Goal: Transaction & Acquisition: Purchase product/service

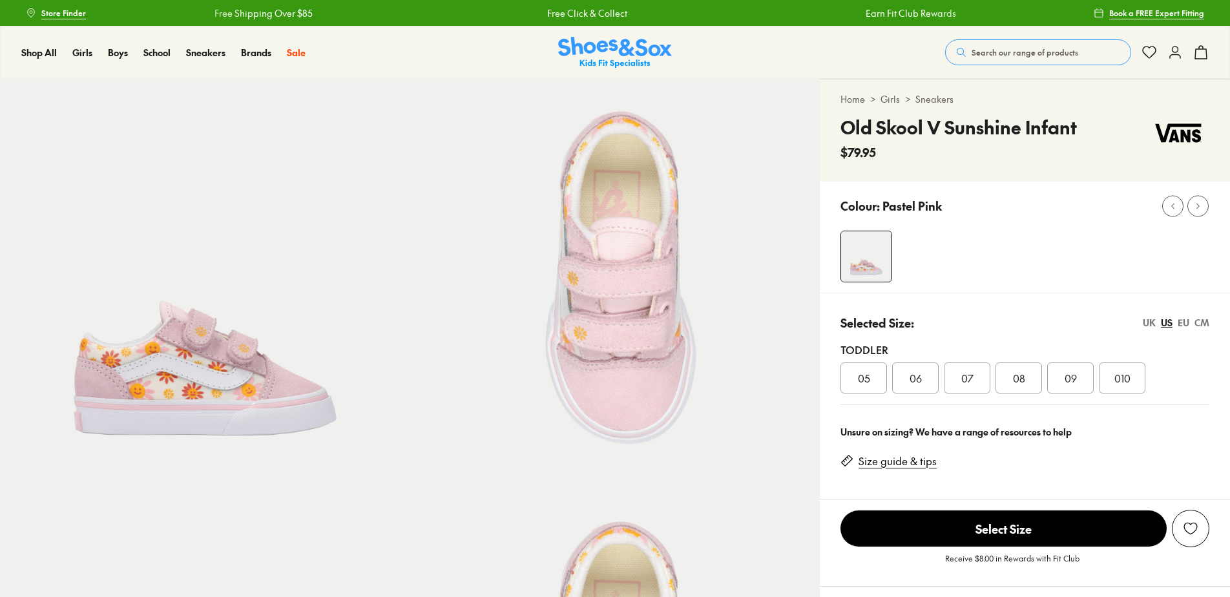
select select "*"
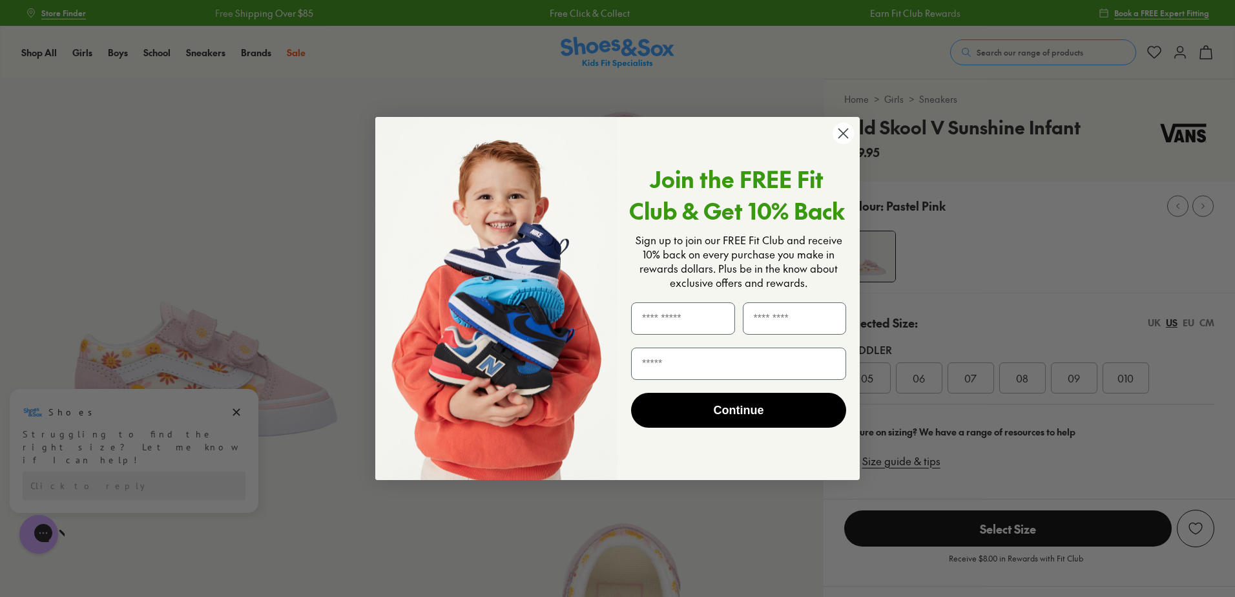
click at [848, 135] on circle "Close dialog" at bounding box center [843, 133] width 21 height 21
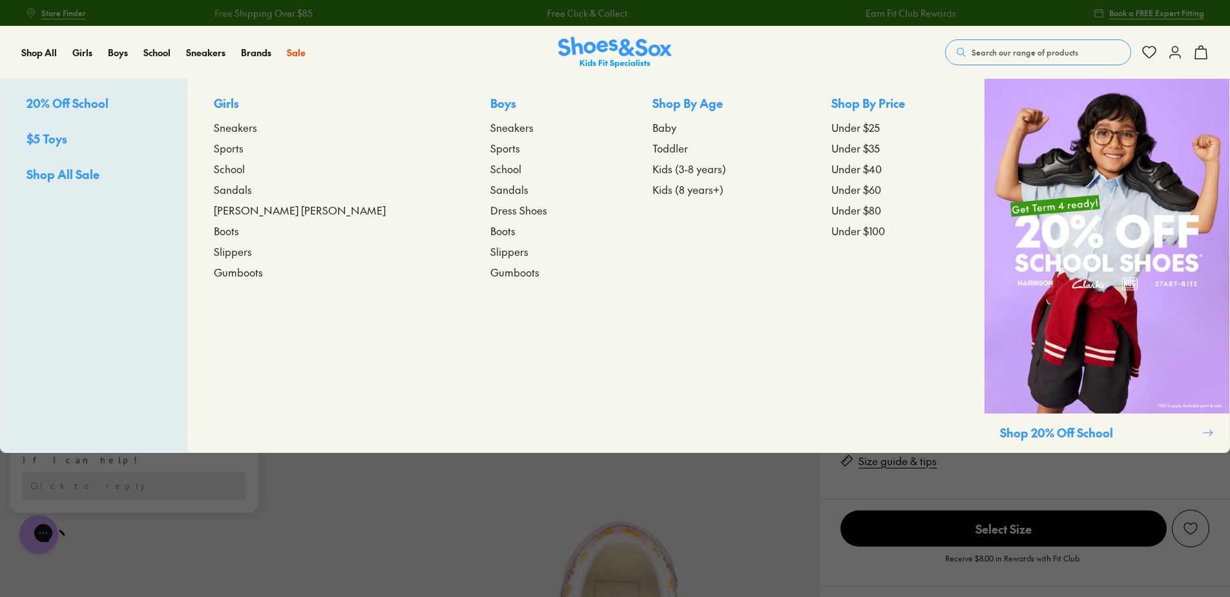
click at [652, 169] on span "Kids (3-8 years)" at bounding box center [689, 169] width 74 height 16
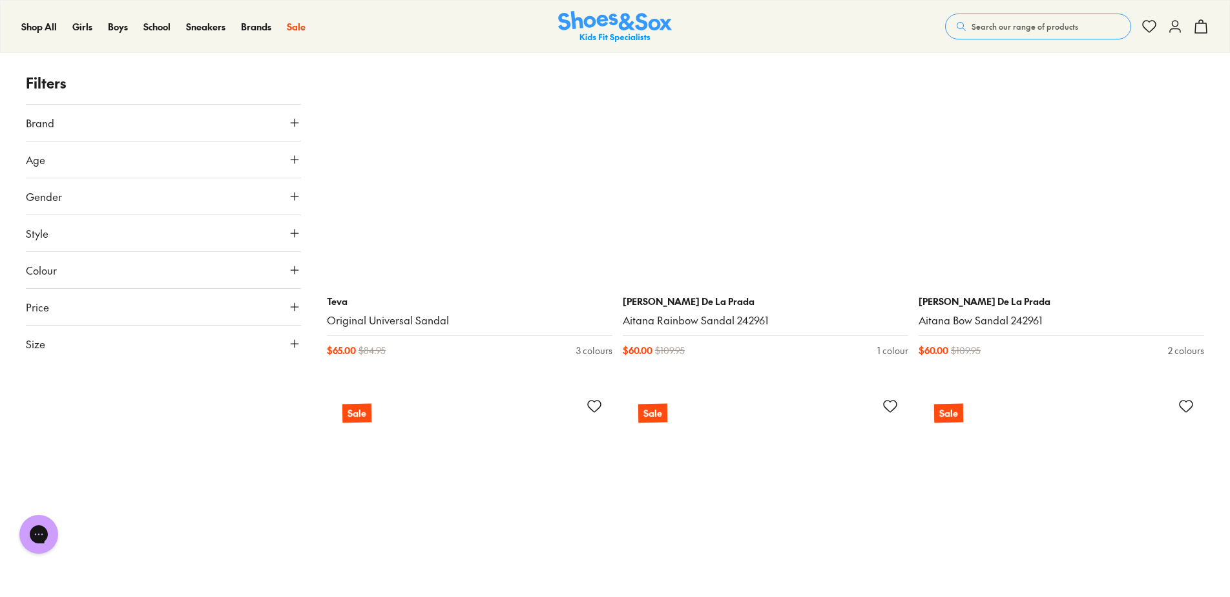
scroll to position [7040, 0]
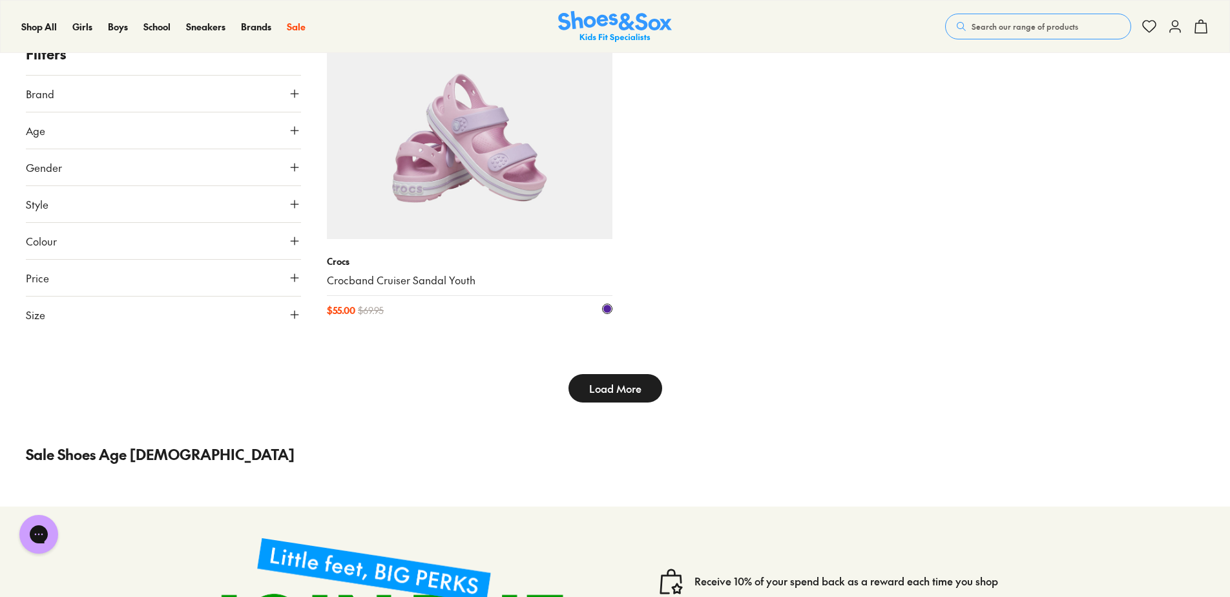
scroll to position [8655, 0]
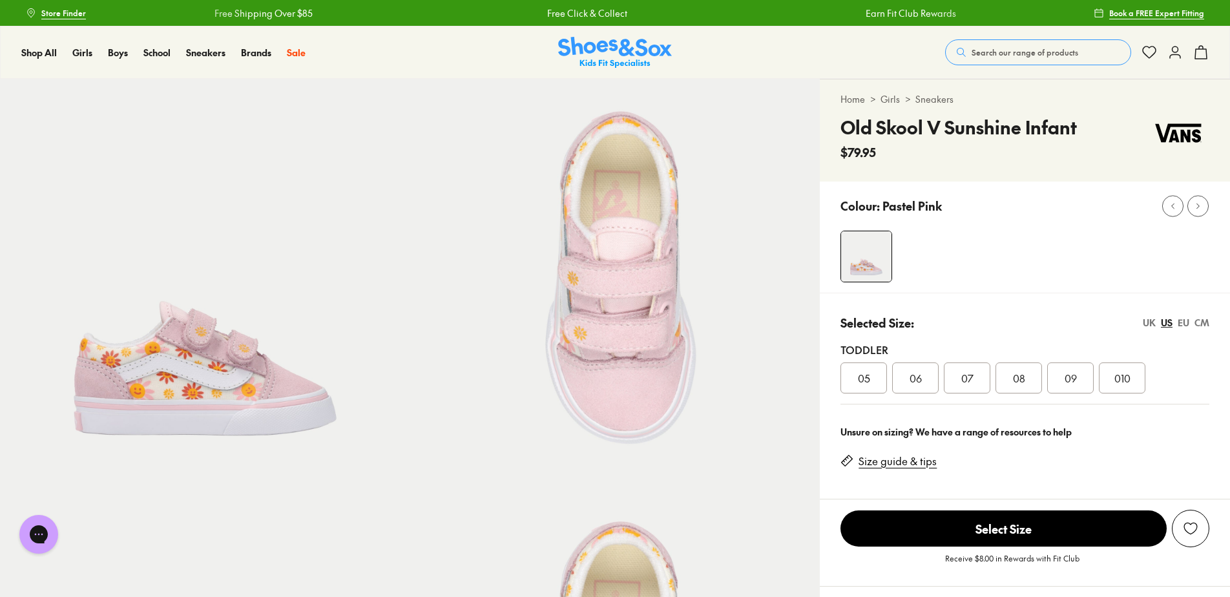
select select "*"
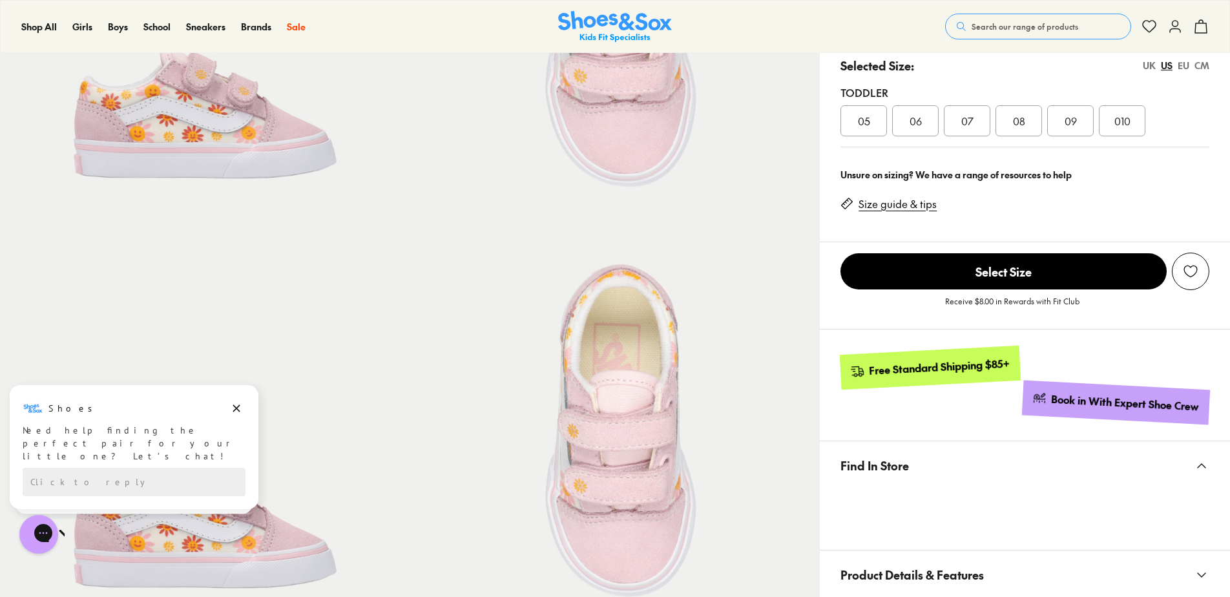
scroll to position [194, 0]
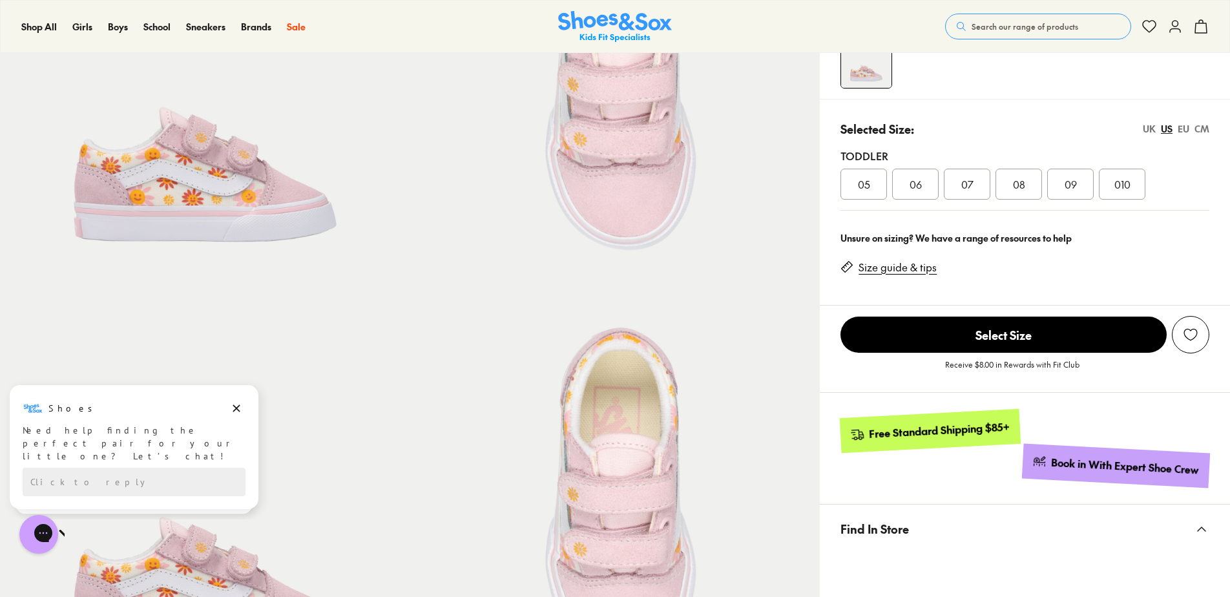
click at [1033, 189] on div "08" at bounding box center [1018, 184] width 47 height 31
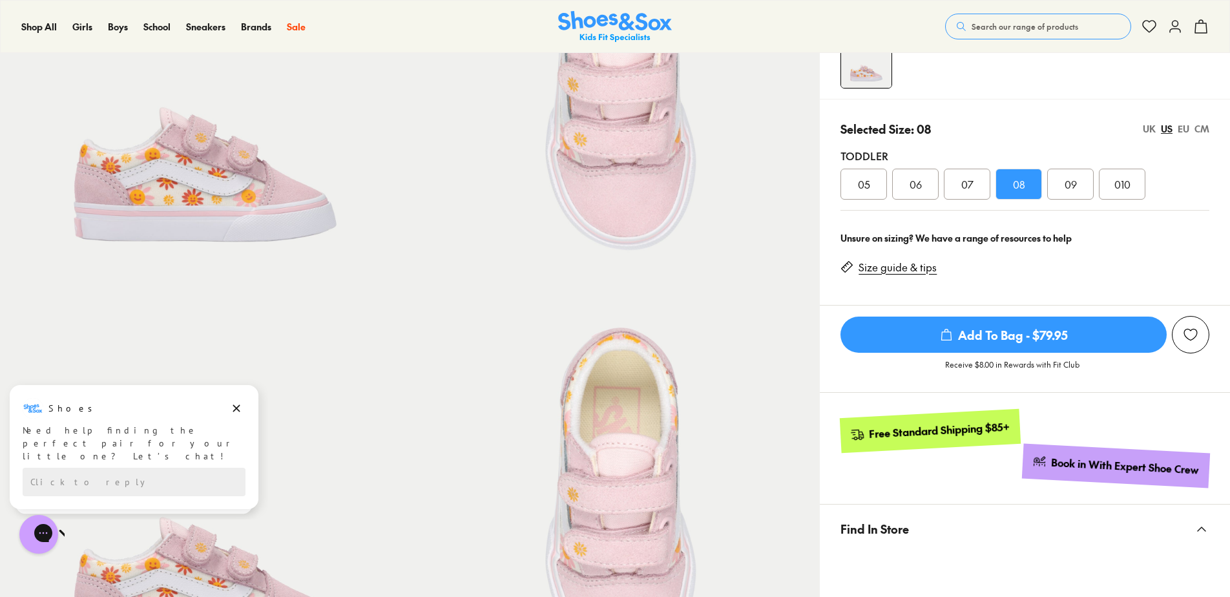
click at [1061, 336] on span "Add To Bag - $79.95" at bounding box center [1003, 334] width 326 height 36
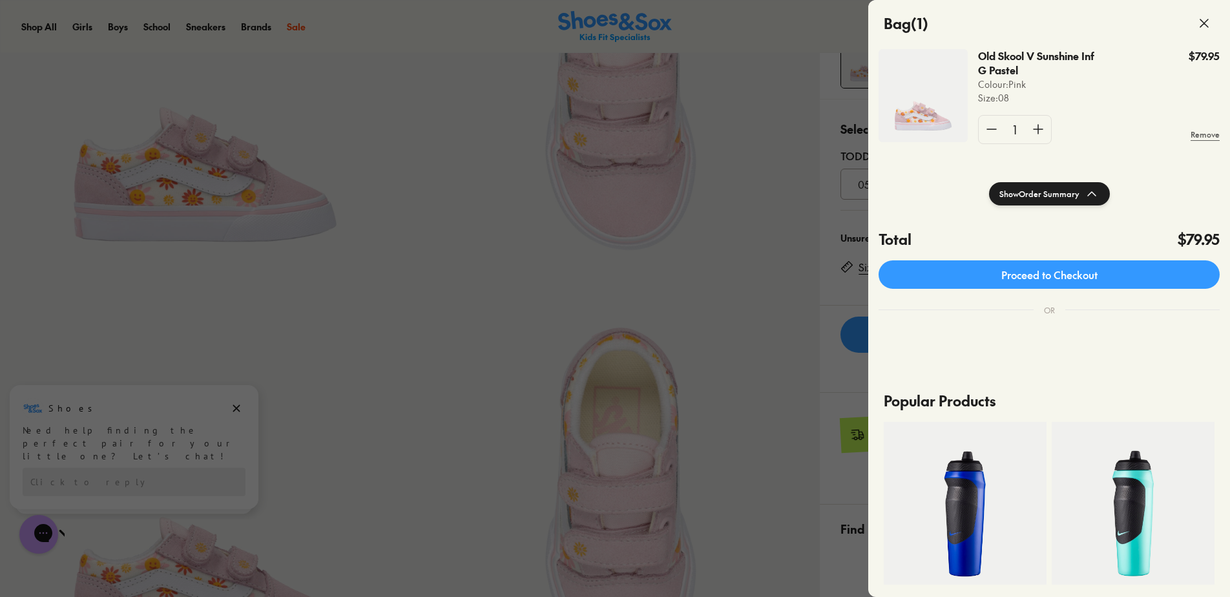
scroll to position [258, 0]
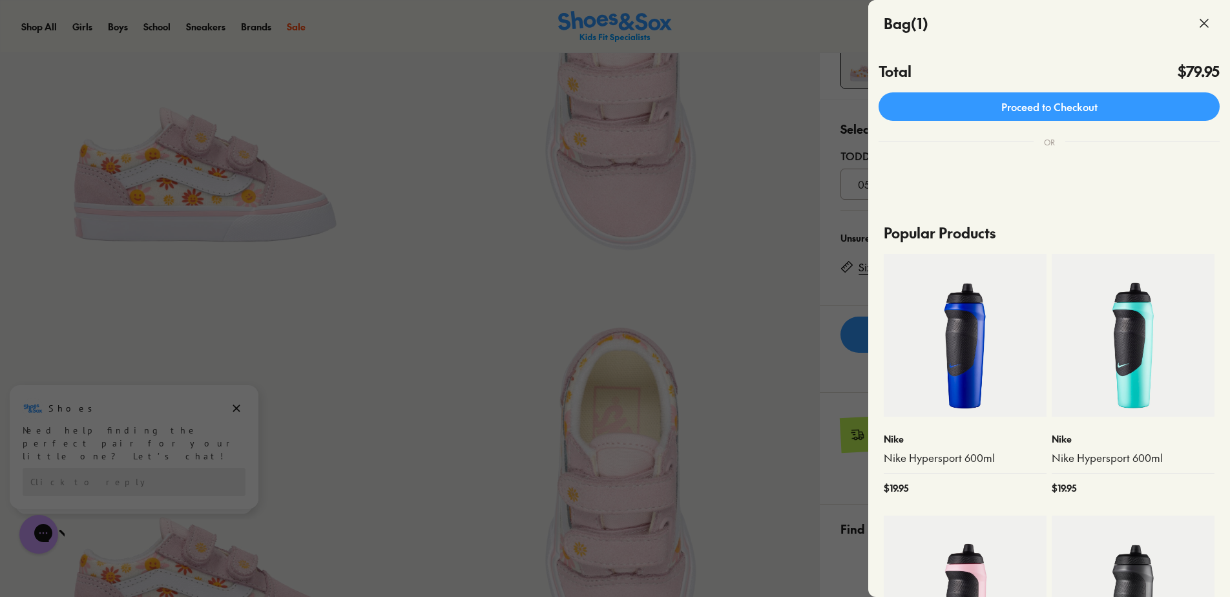
click at [512, 386] on div at bounding box center [615, 298] width 1230 height 597
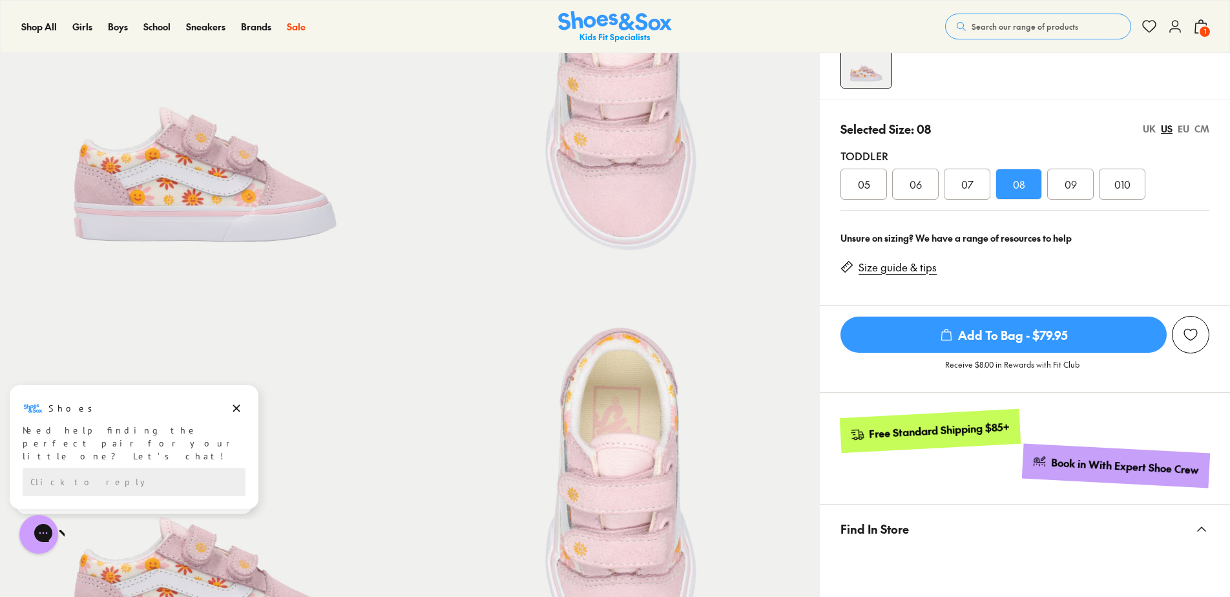
scroll to position [0, 0]
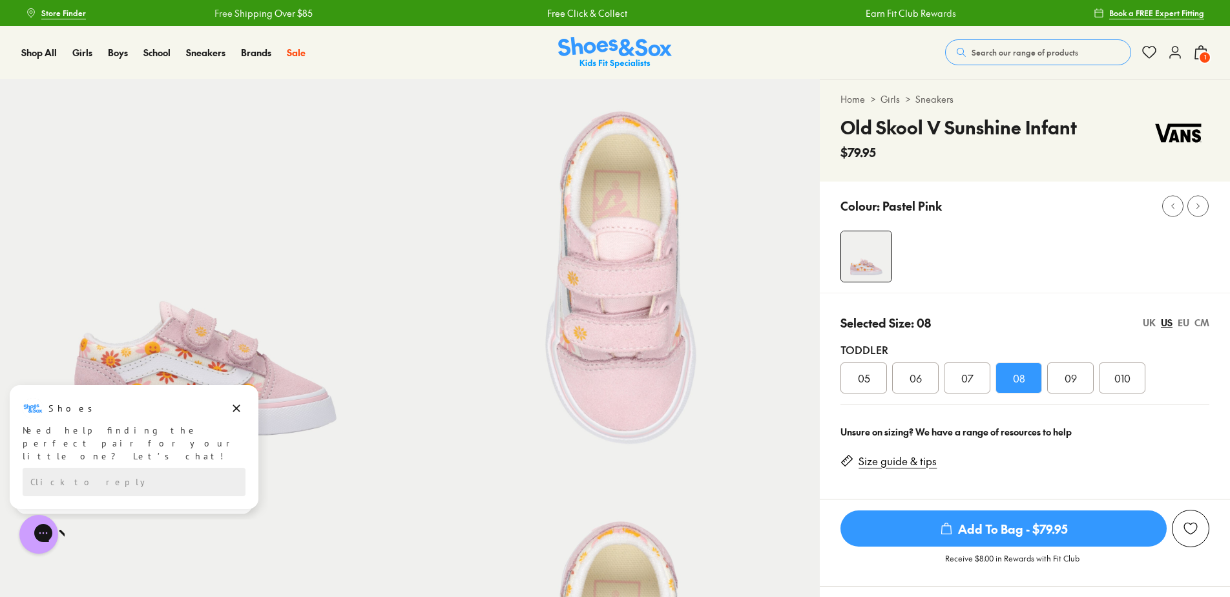
click at [1010, 55] on span "Search our range of products" at bounding box center [1024, 53] width 107 height 12
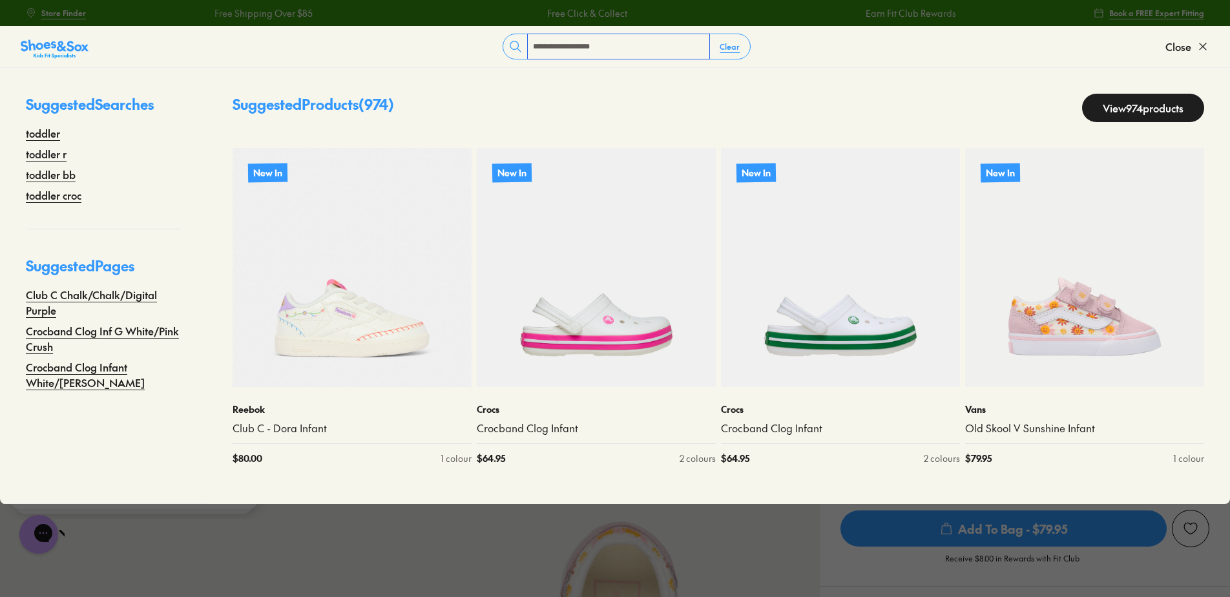
type input "**********"
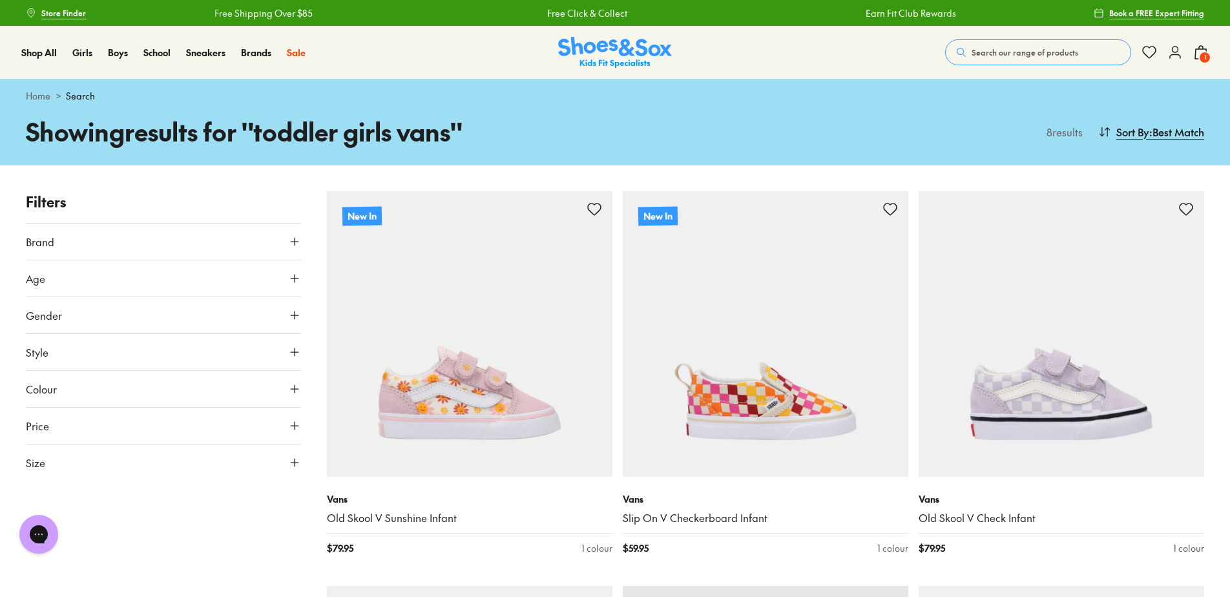
click at [1012, 51] on span "Search our range of products" at bounding box center [1024, 53] width 107 height 12
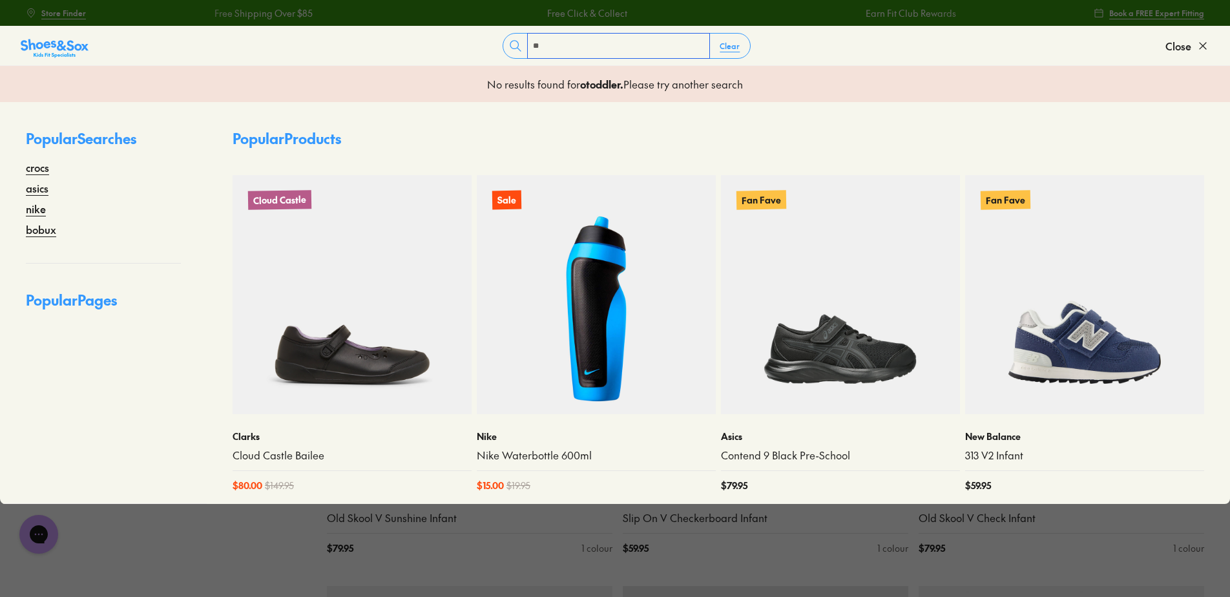
type input "*"
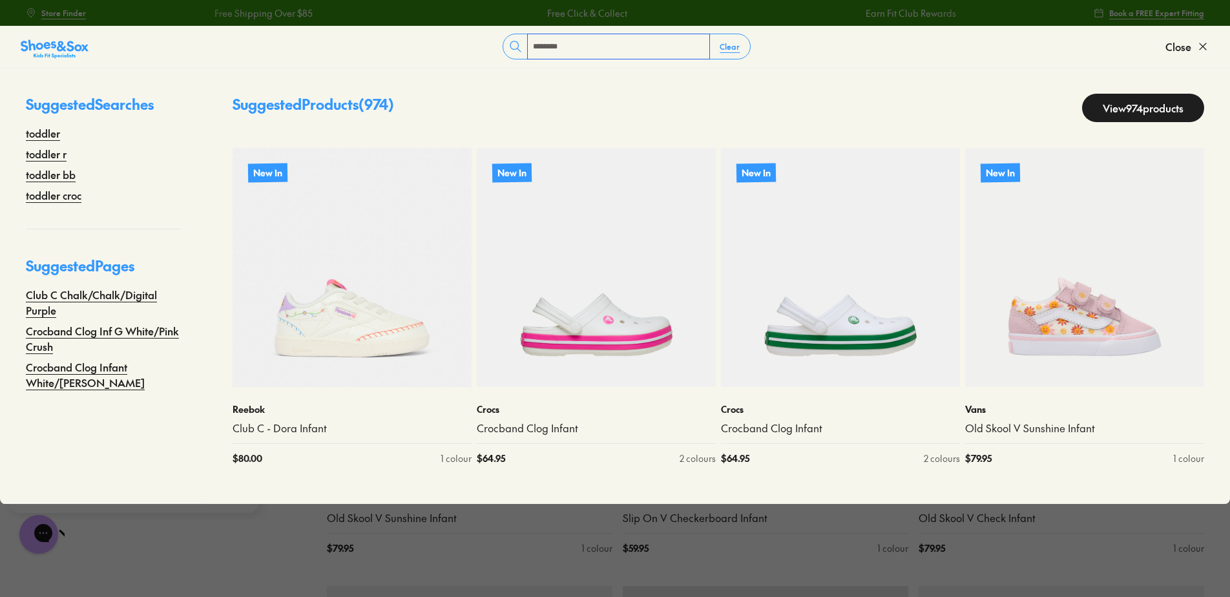
click at [591, 48] on input "*******" at bounding box center [618, 46] width 181 height 25
type input "**********"
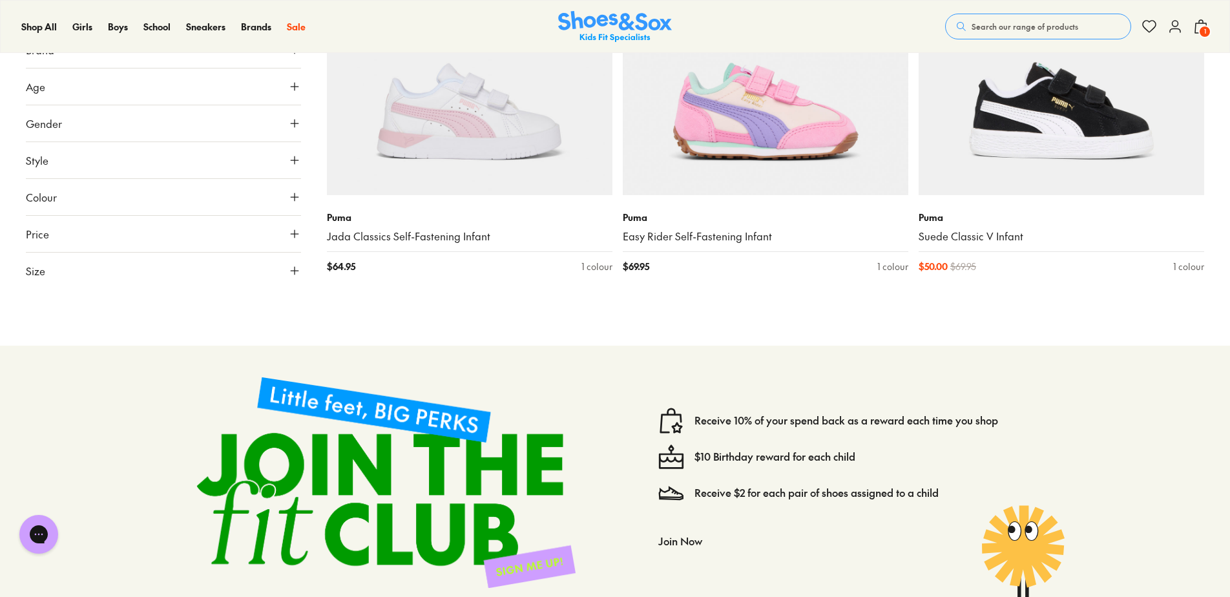
scroll to position [904, 0]
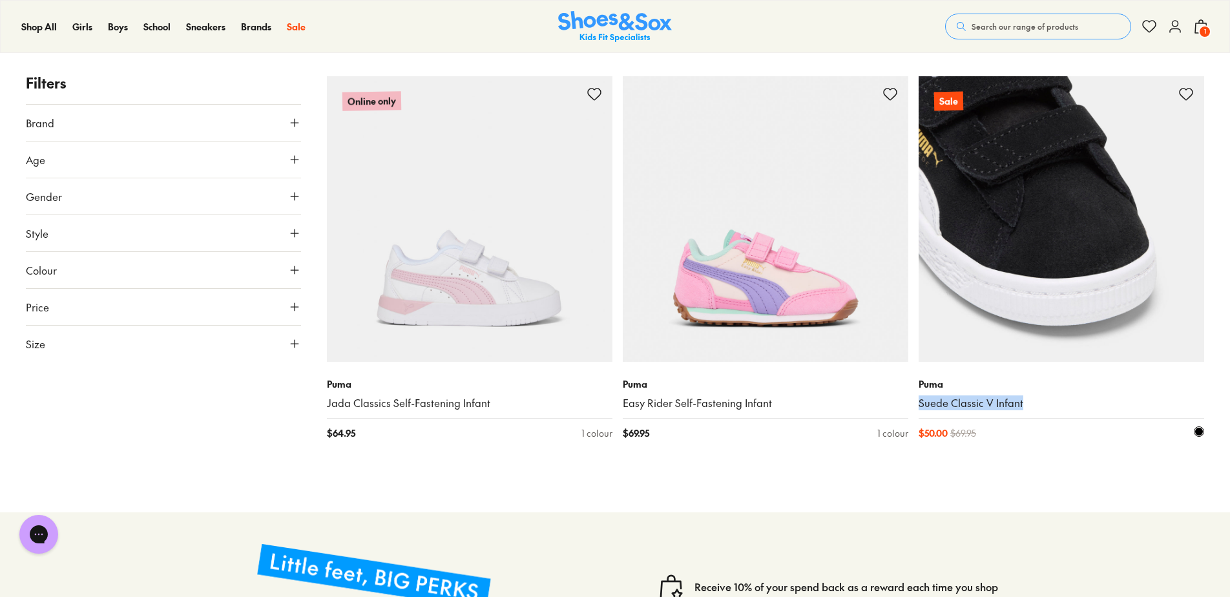
drag, startPoint x: 916, startPoint y: 403, endPoint x: 1028, endPoint y: 400, distance: 111.8
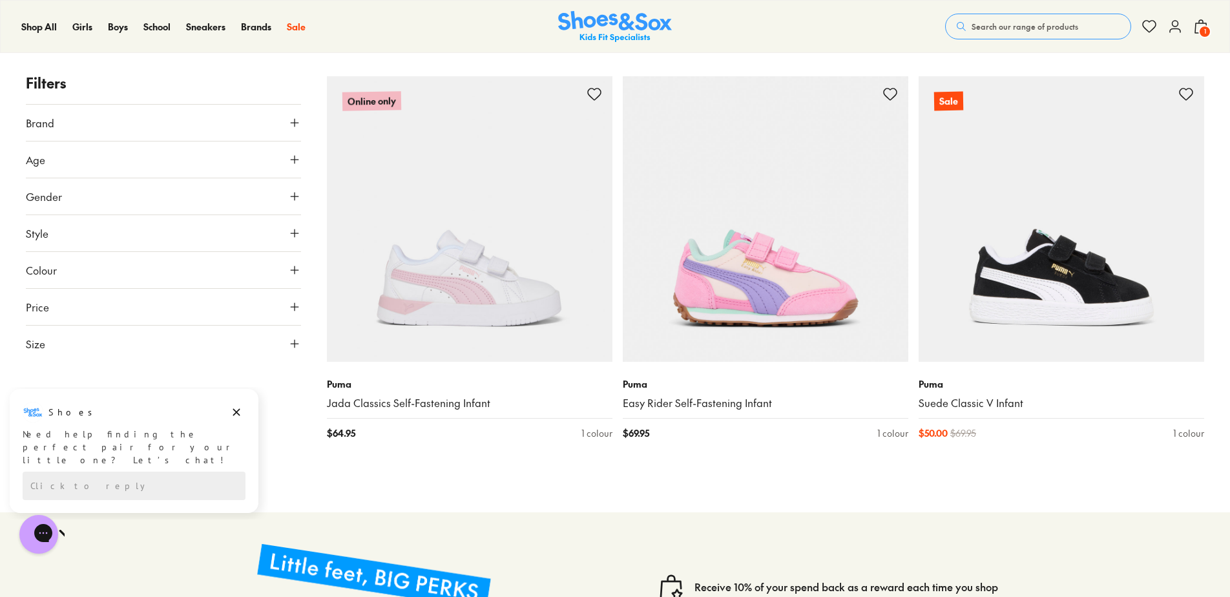
drag, startPoint x: 986, startPoint y: 405, endPoint x: 993, endPoint y: 501, distance: 95.8
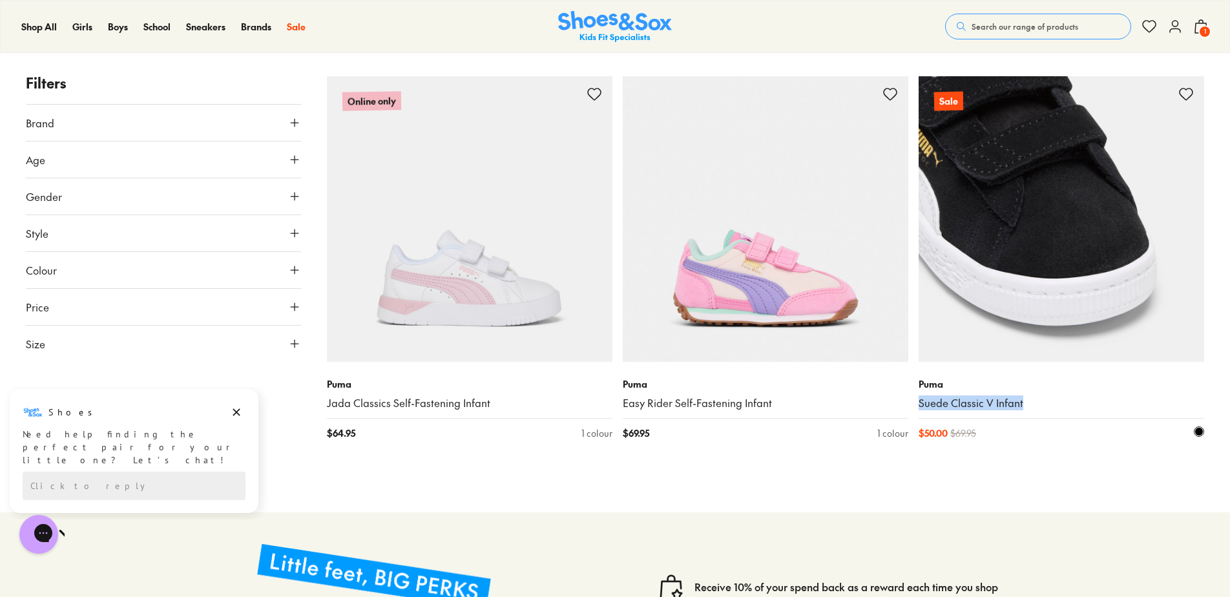
drag, startPoint x: 918, startPoint y: 403, endPoint x: 1020, endPoint y: 402, distance: 102.7
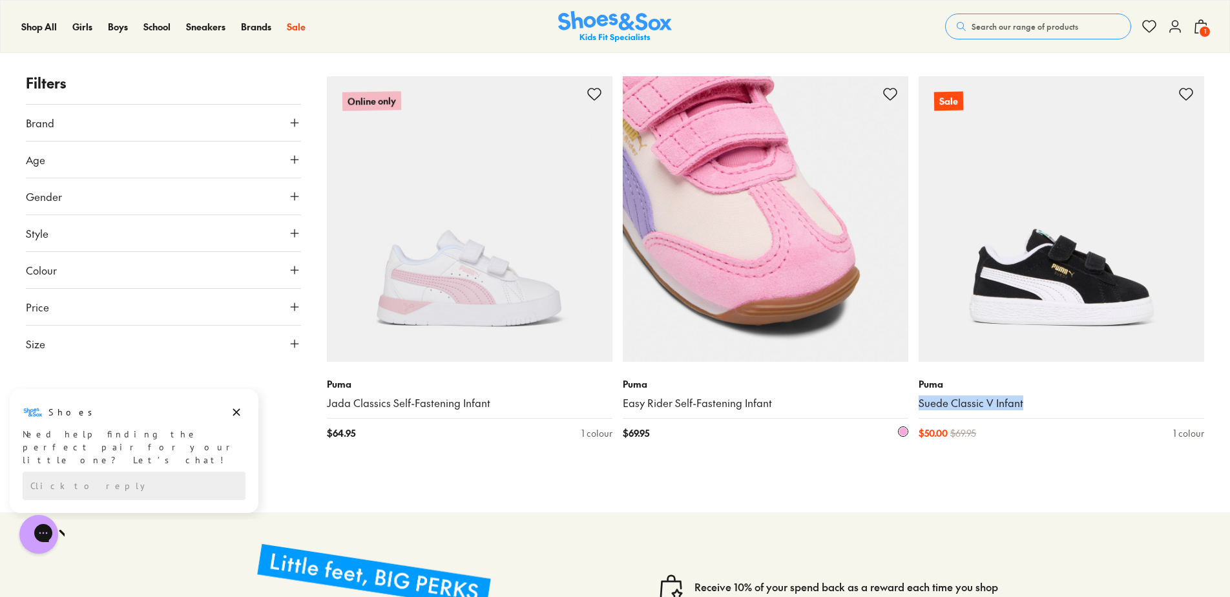
copy link "Suede Classic V Infant"
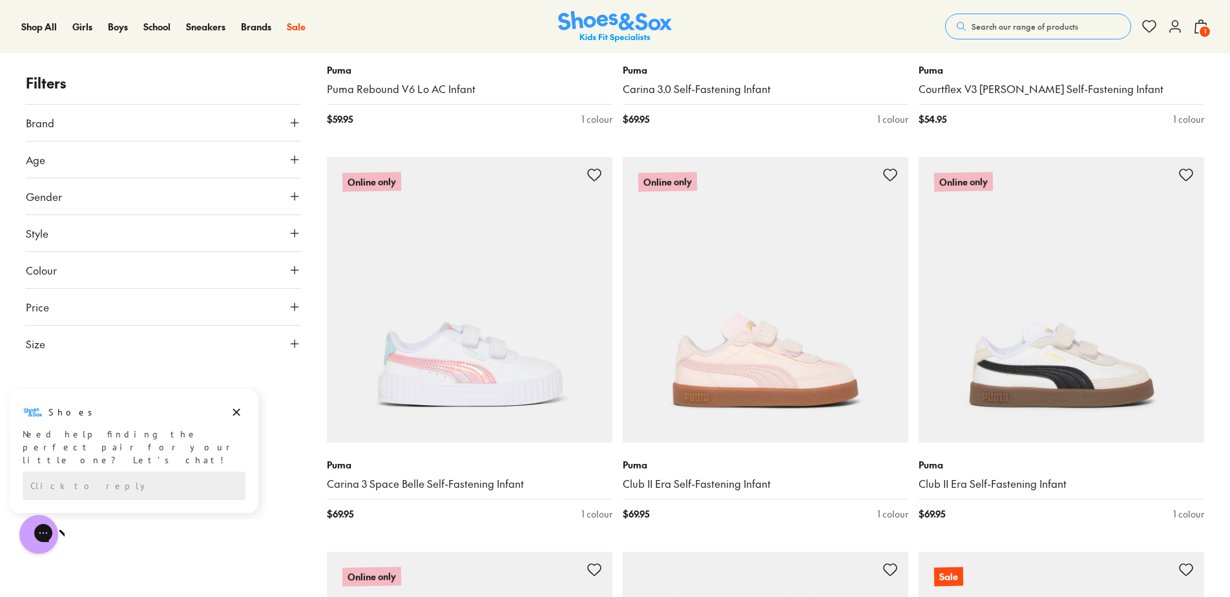
scroll to position [452, 0]
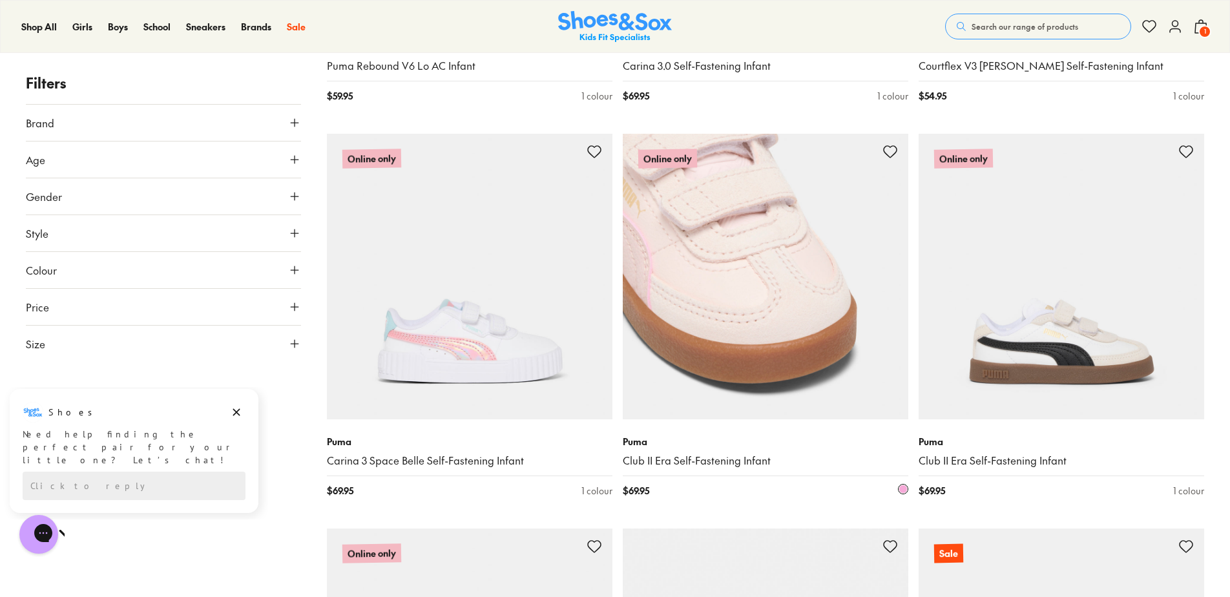
click at [759, 370] on img at bounding box center [765, 276] width 285 height 285
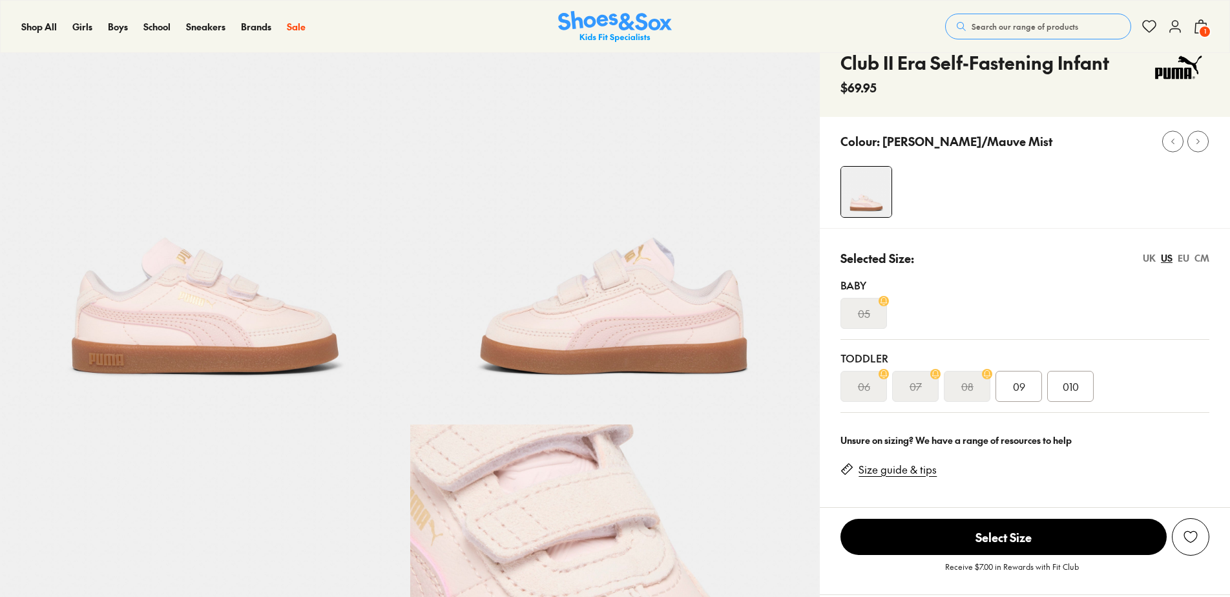
click at [1026, 388] on div "09" at bounding box center [1018, 386] width 47 height 31
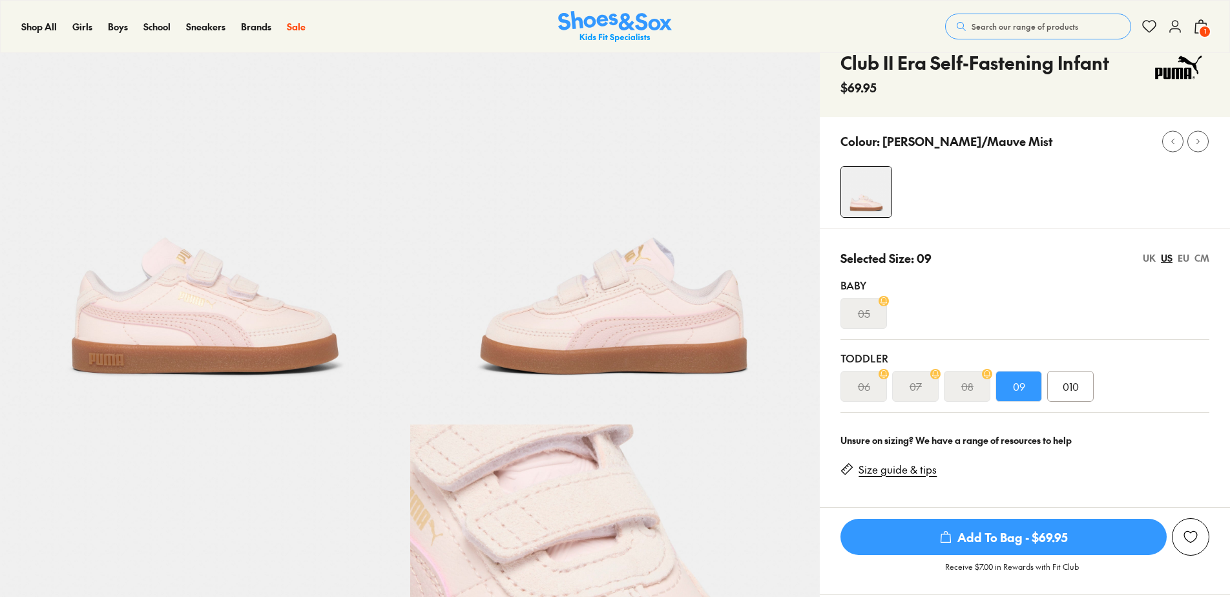
select select "*"
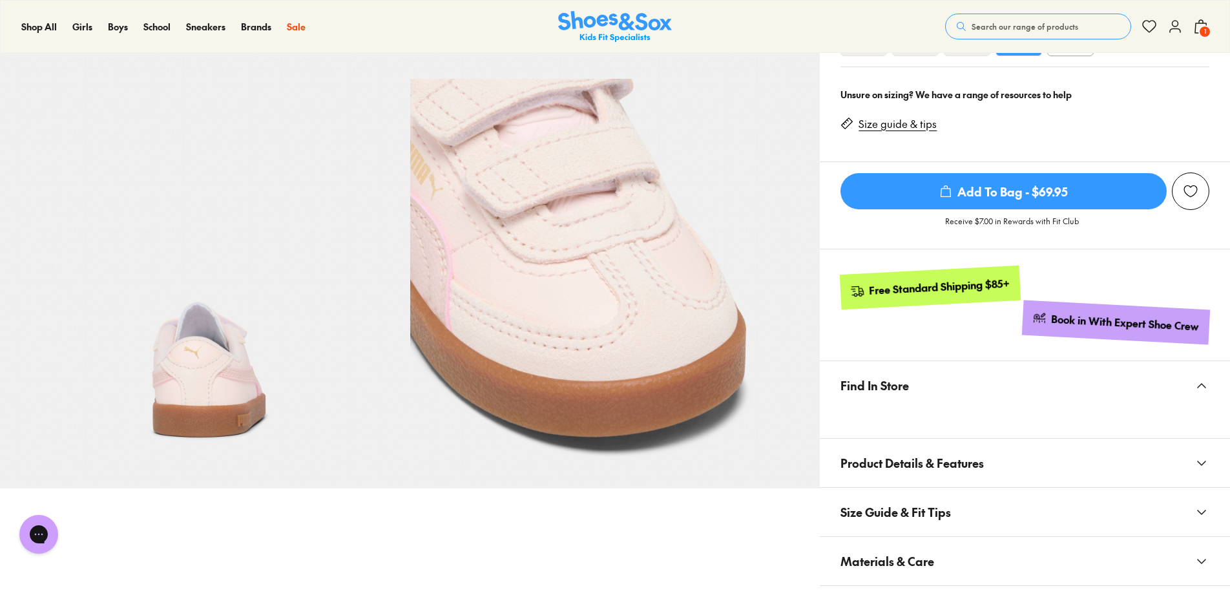
scroll to position [388, 0]
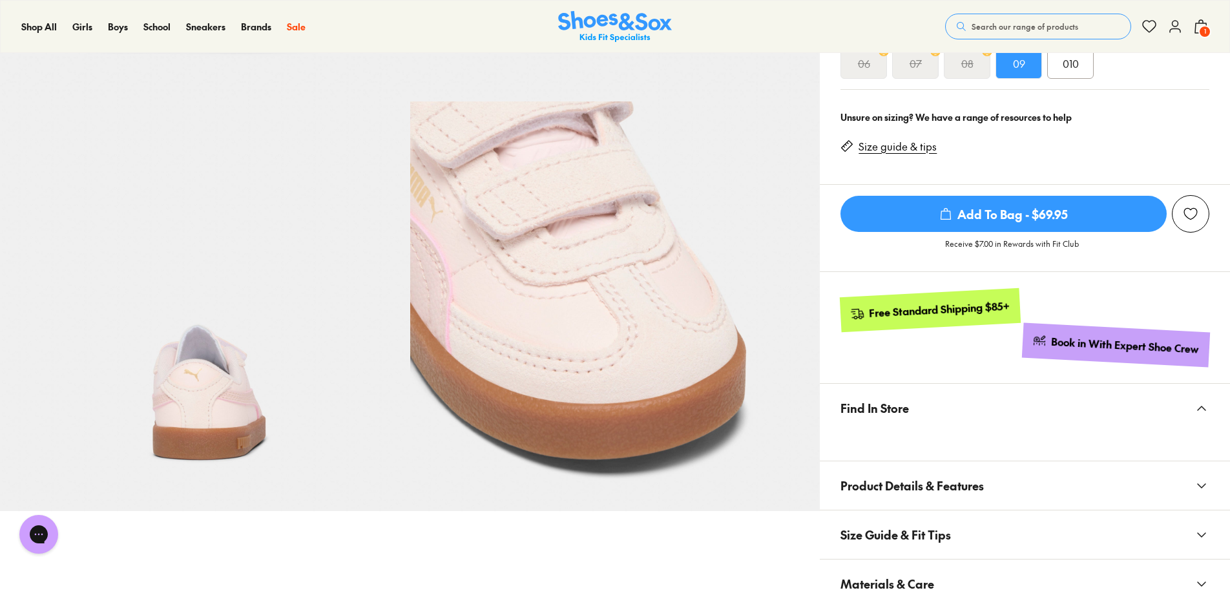
click at [1012, 215] on span "Add To Bag - $69.95" at bounding box center [1003, 214] width 326 height 36
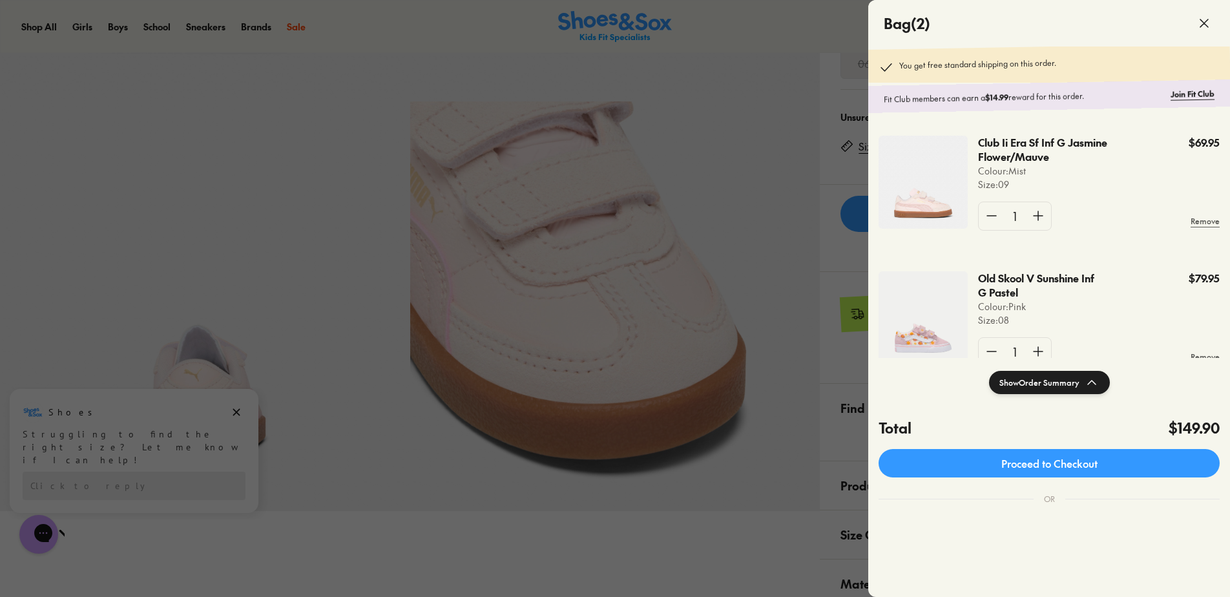
click at [1205, 34] on span at bounding box center [1204, 23] width 36 height 36
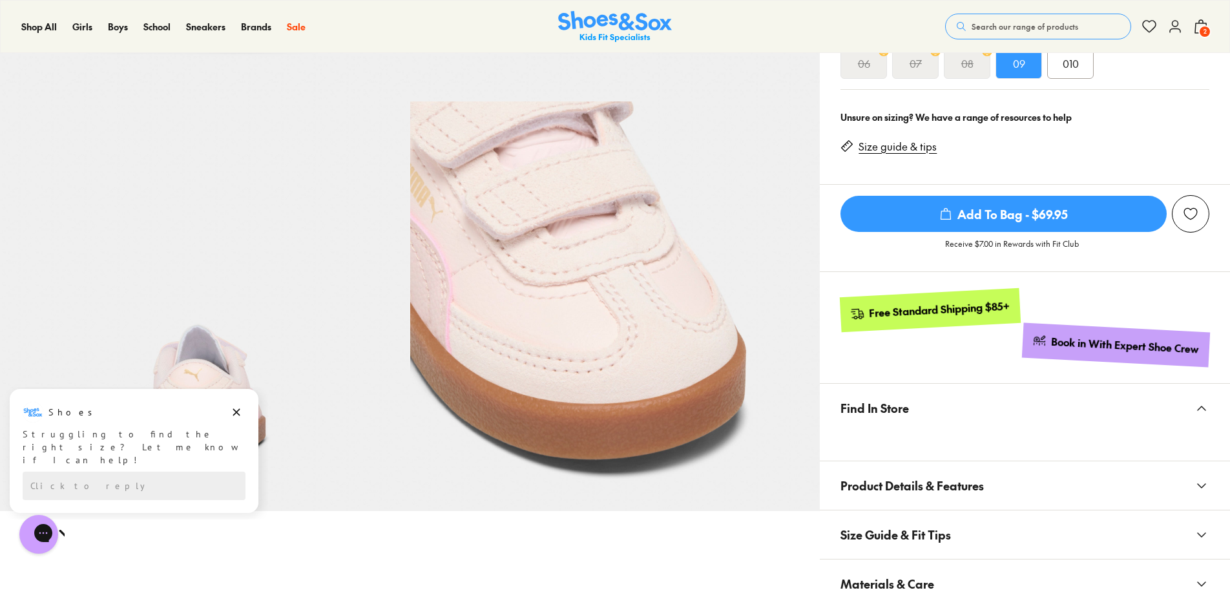
click at [1198, 26] on icon at bounding box center [1201, 27] width 16 height 16
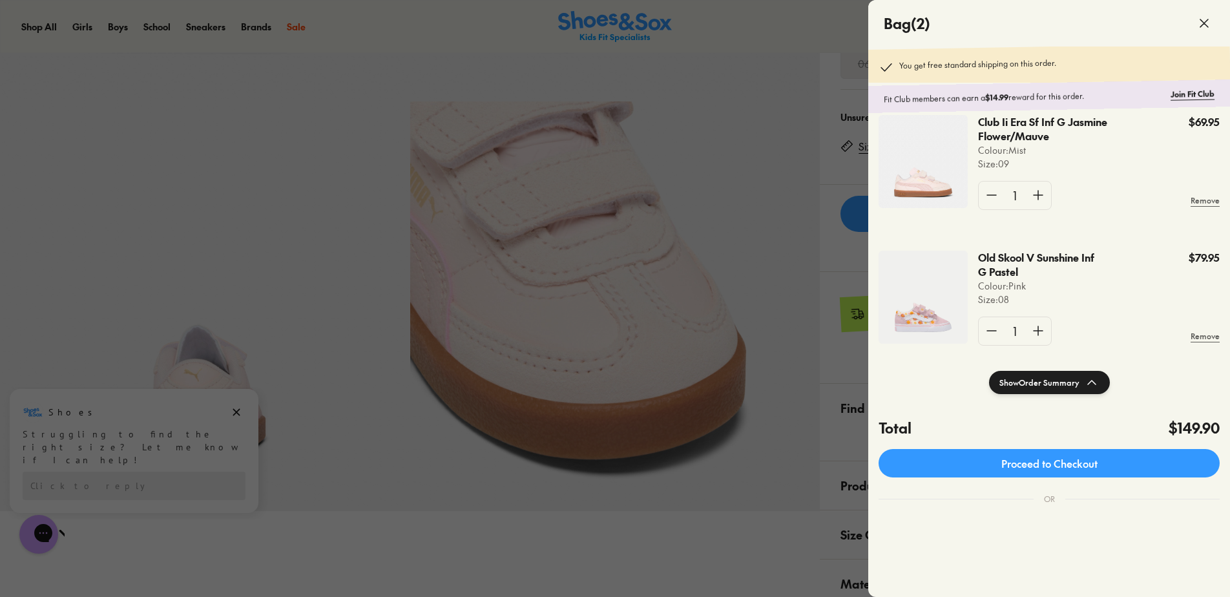
scroll to position [39, 0]
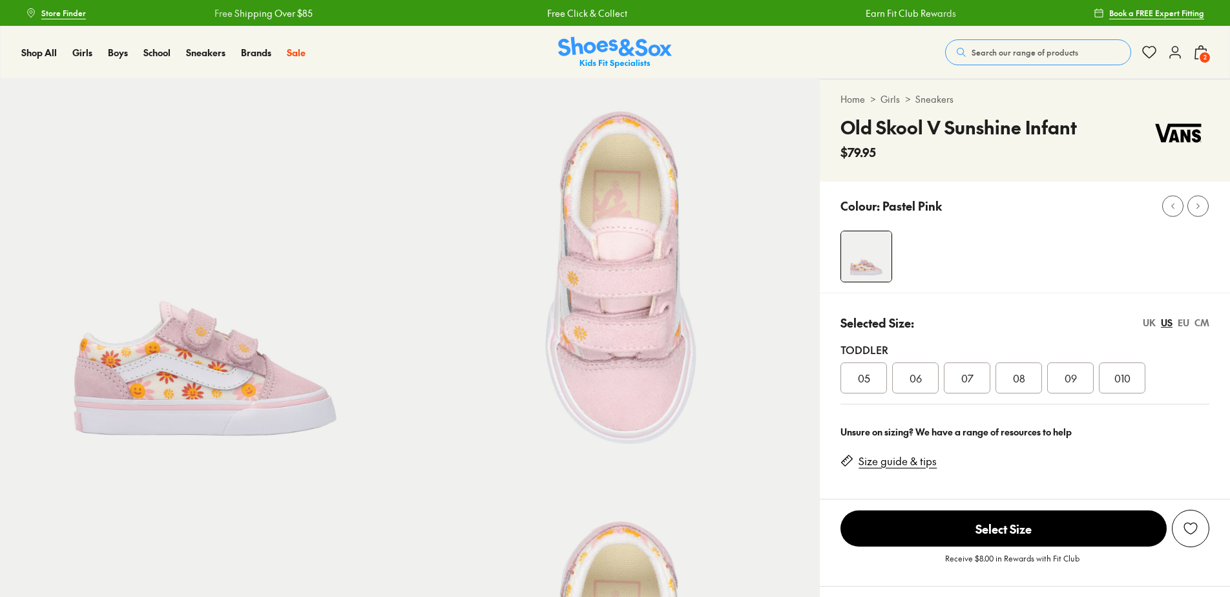
click at [1012, 379] on div "08" at bounding box center [1018, 377] width 47 height 31
select select "*"
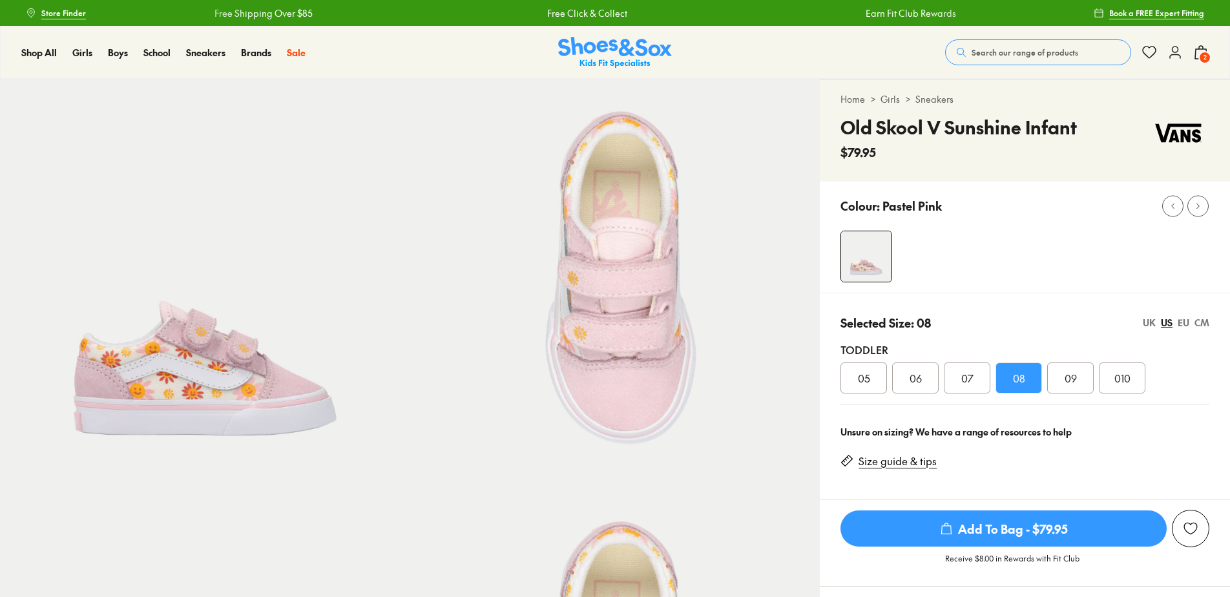
click at [1042, 535] on span "Add To Bag - $79.95" at bounding box center [1003, 528] width 326 height 36
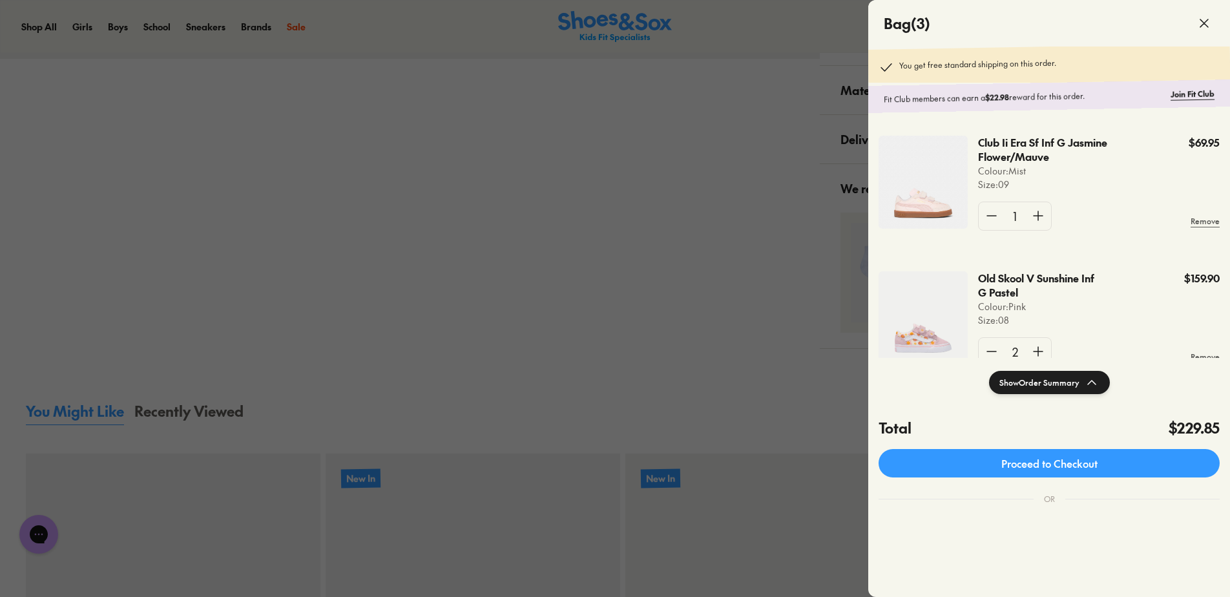
click at [382, 438] on div at bounding box center [615, 298] width 1230 height 597
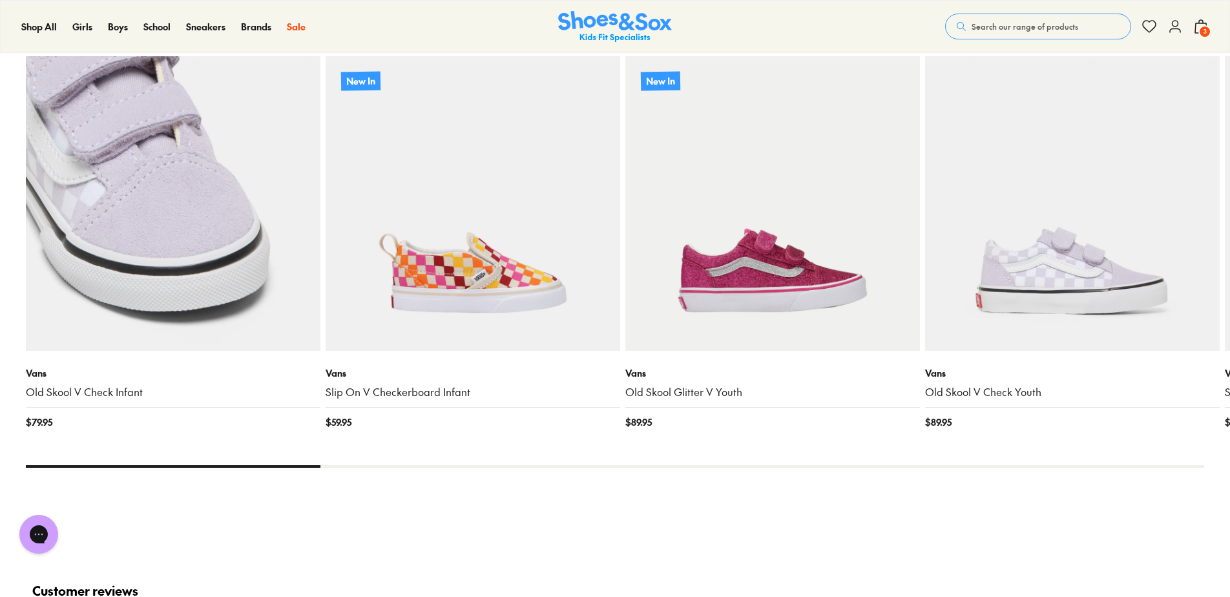
scroll to position [1163, 0]
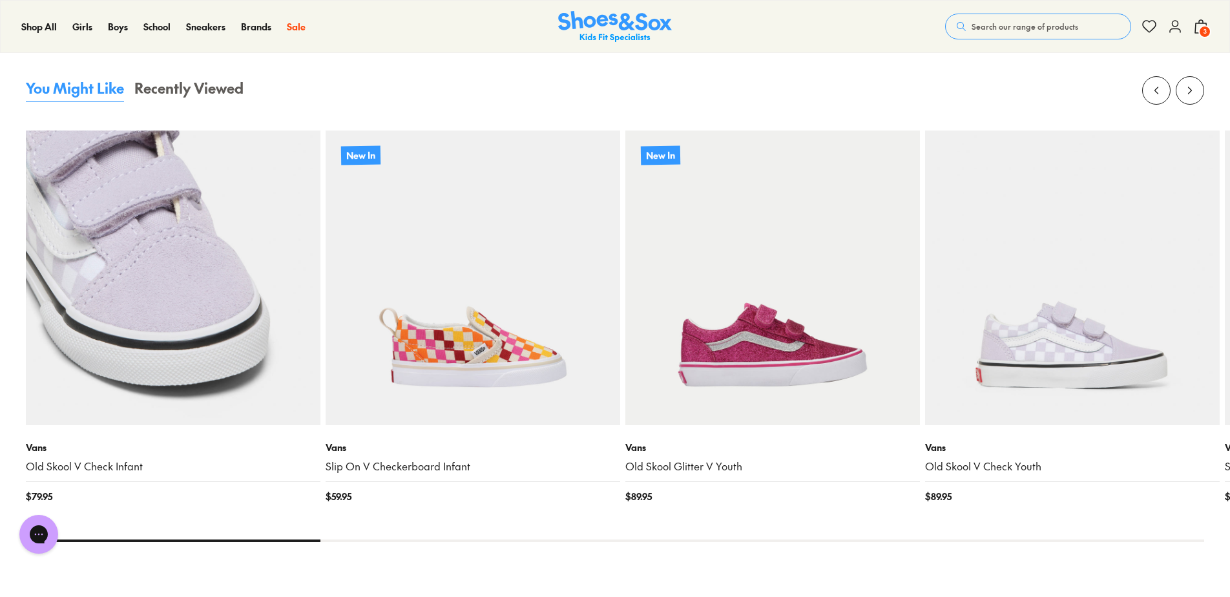
click at [161, 332] on img at bounding box center [173, 277] width 295 height 295
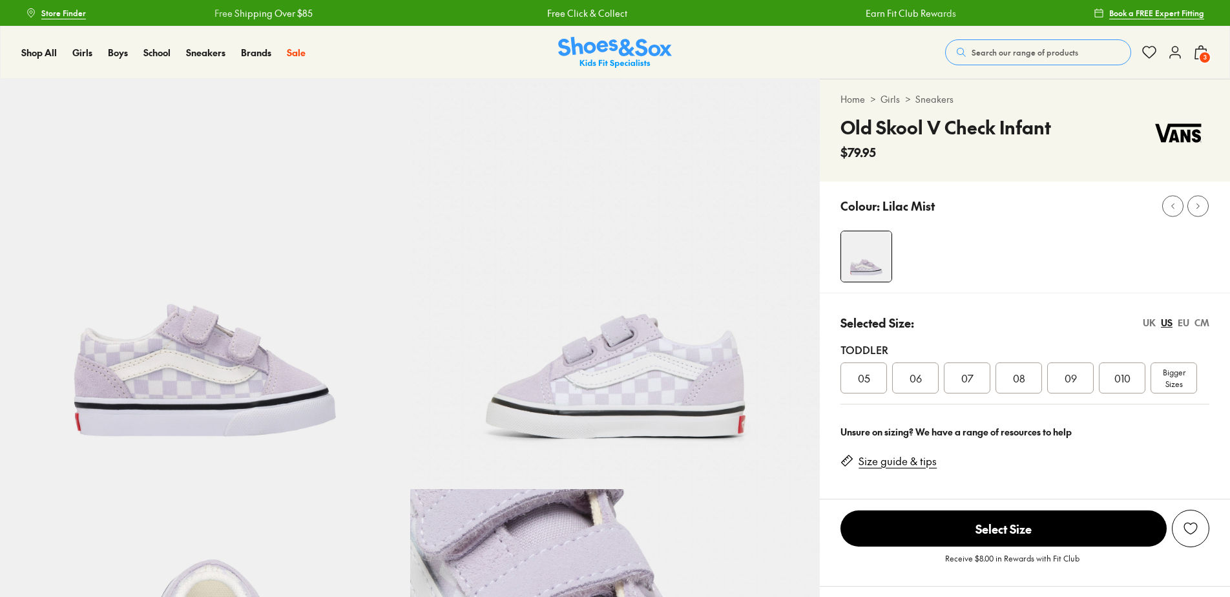
click at [1077, 376] on div "09" at bounding box center [1070, 377] width 47 height 31
select select "*"
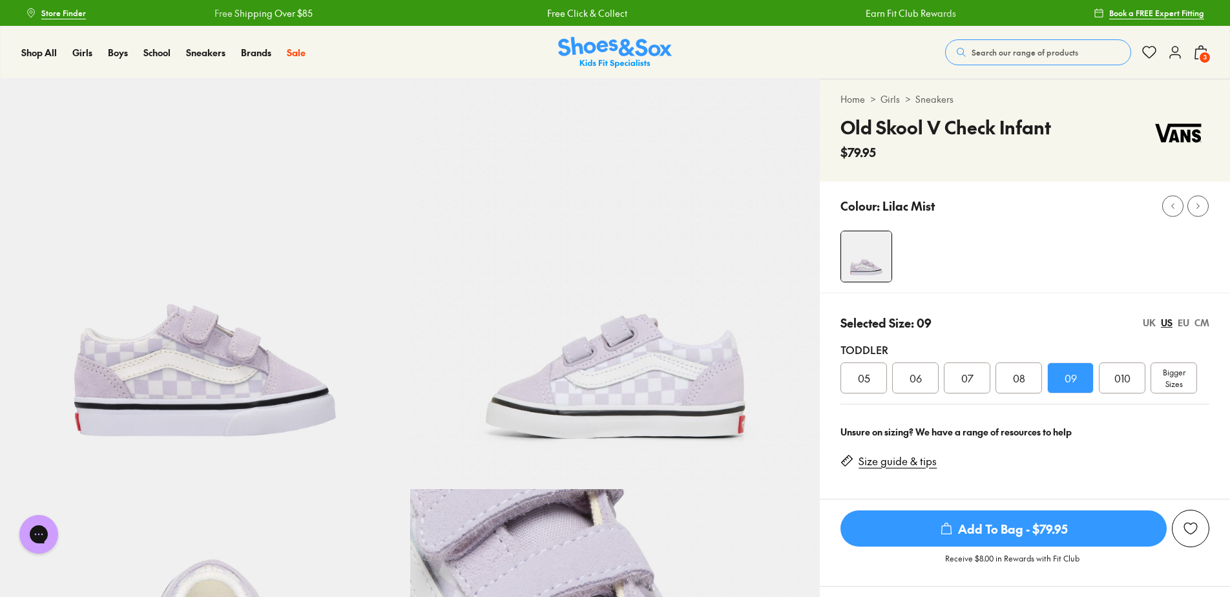
click at [993, 537] on span "Add To Bag - $79.95" at bounding box center [1003, 528] width 326 height 36
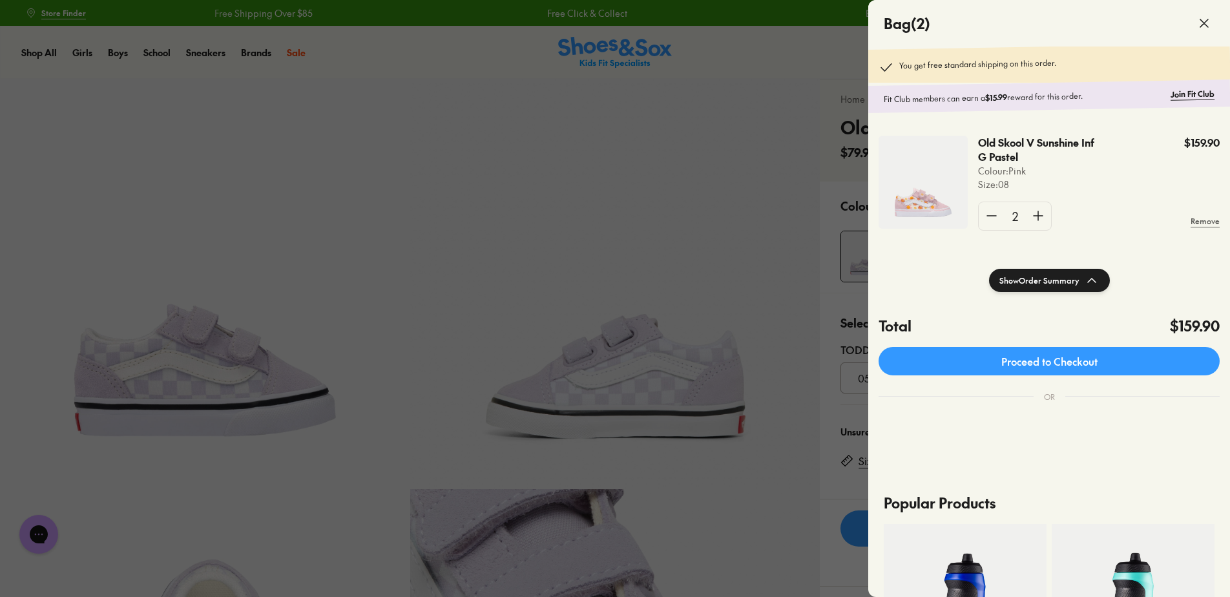
click at [531, 217] on div at bounding box center [615, 298] width 1230 height 597
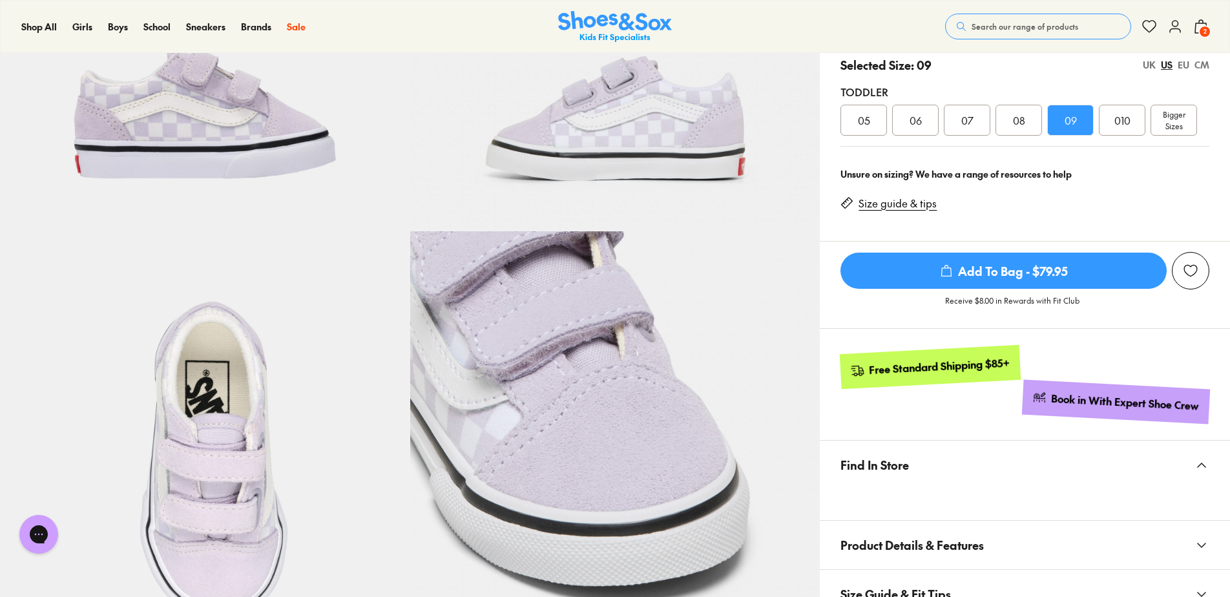
scroll to position [258, 0]
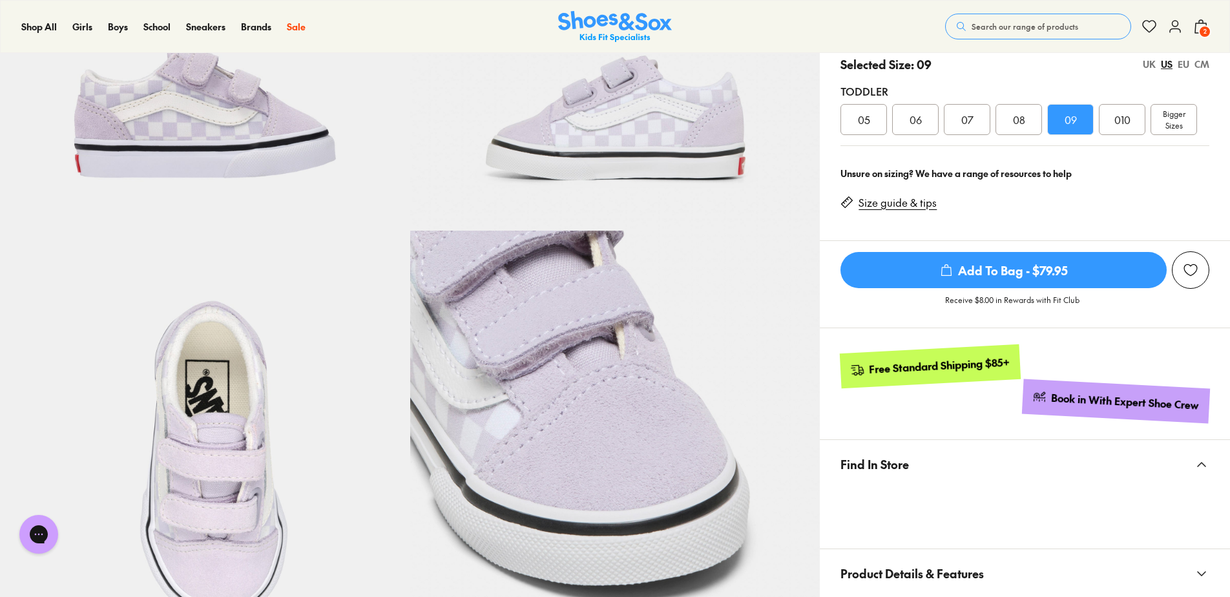
click at [996, 272] on span "Add To Bag - $79.95" at bounding box center [1003, 270] width 326 height 36
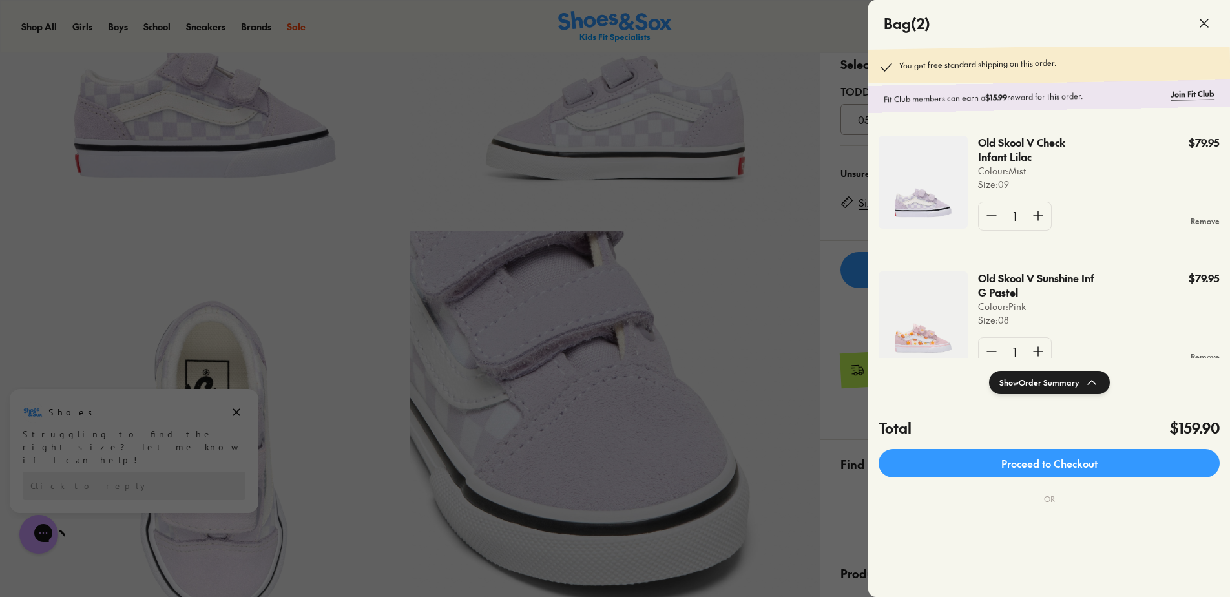
scroll to position [39, 0]
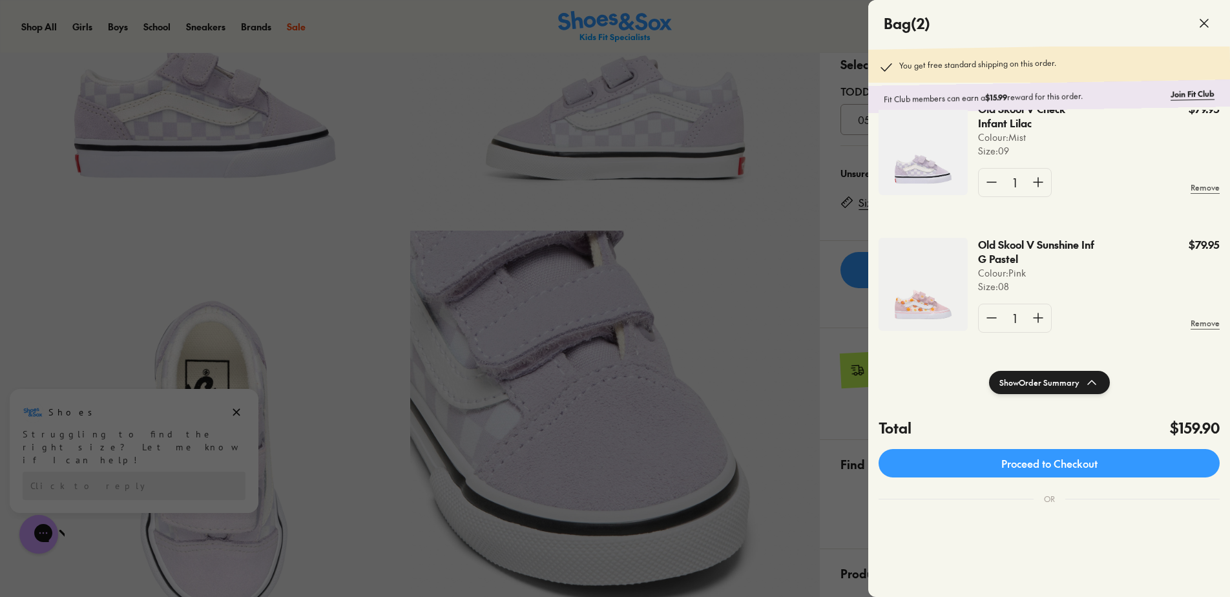
click at [792, 21] on div at bounding box center [615, 298] width 1230 height 597
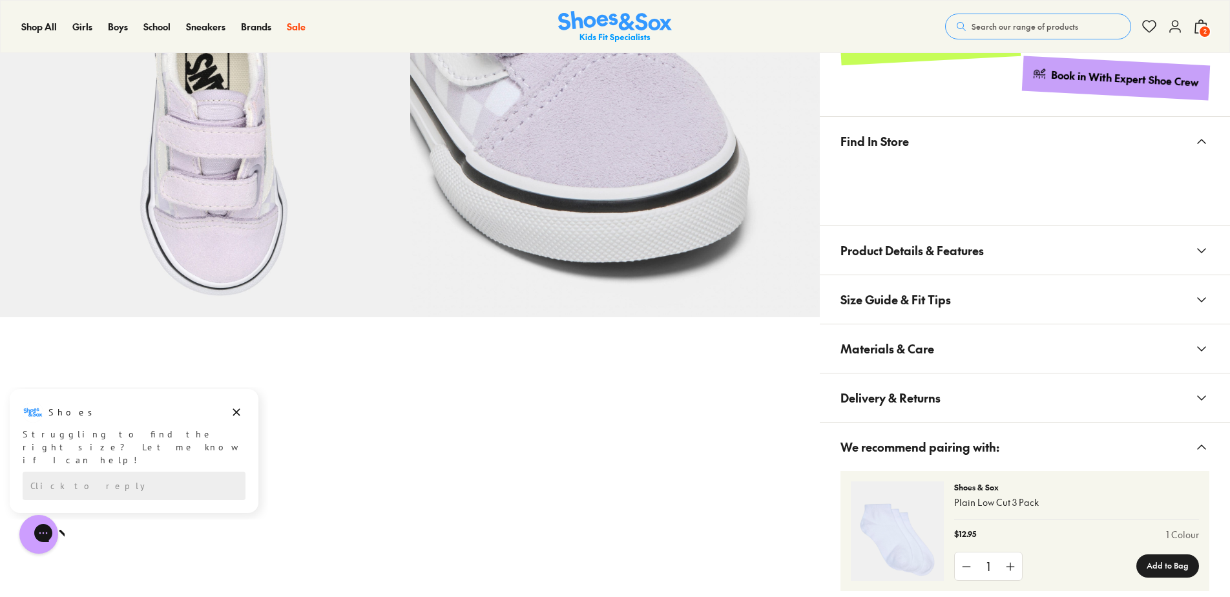
scroll to position [0, 0]
